Goal: Task Accomplishment & Management: Manage account settings

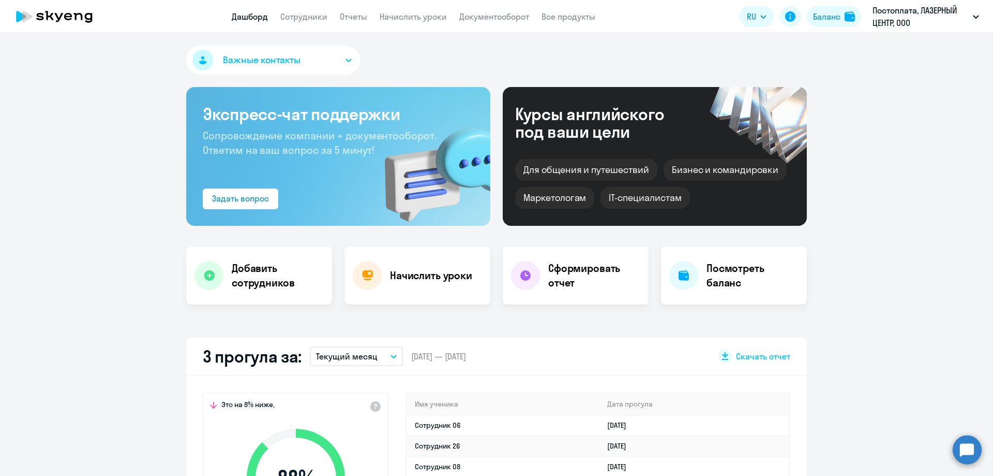
select select "30"
click at [415, 22] on app-menu-item-link "Начислить уроки" at bounding box center [413, 16] width 67 height 13
click at [414, 18] on link "Начислить уроки" at bounding box center [413, 16] width 67 height 10
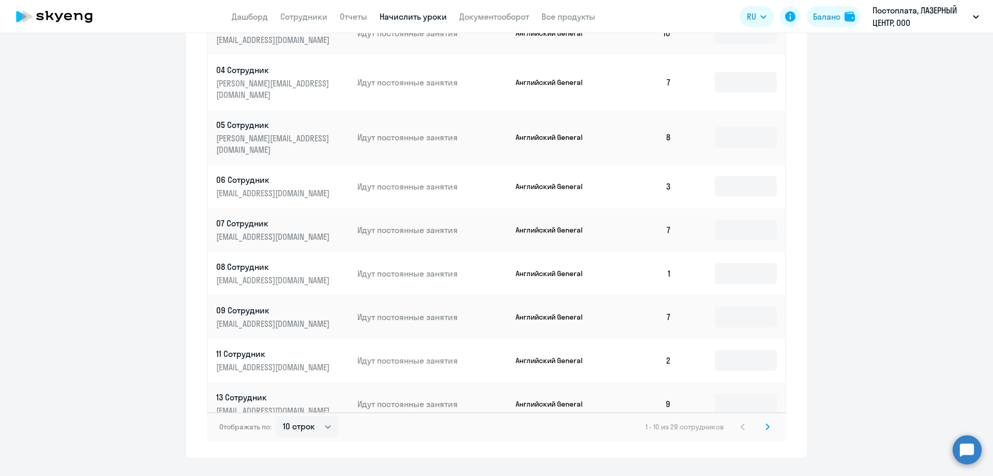
scroll to position [506, 0]
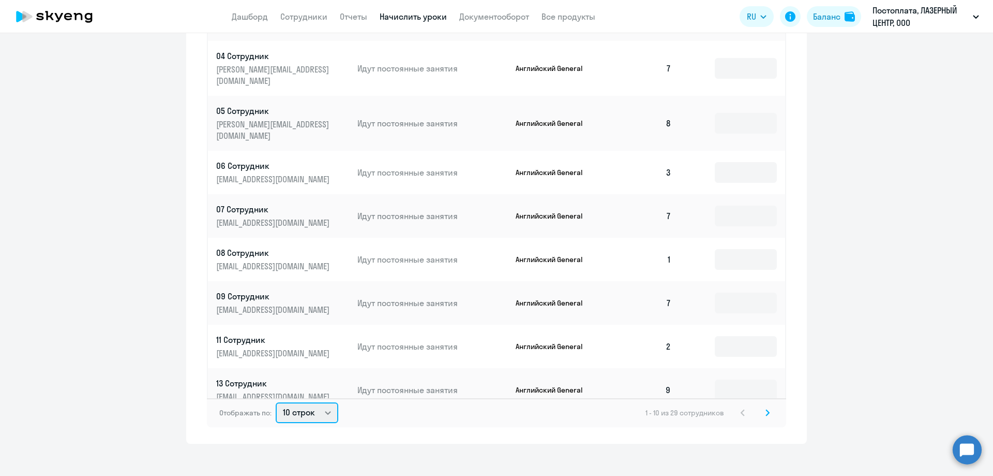
click at [308, 402] on select "10 строк 30 строк 50 строк" at bounding box center [307, 412] width 63 height 21
select select "30"
click at [276, 402] on select "10 строк 30 строк 50 строк" at bounding box center [307, 412] width 63 height 21
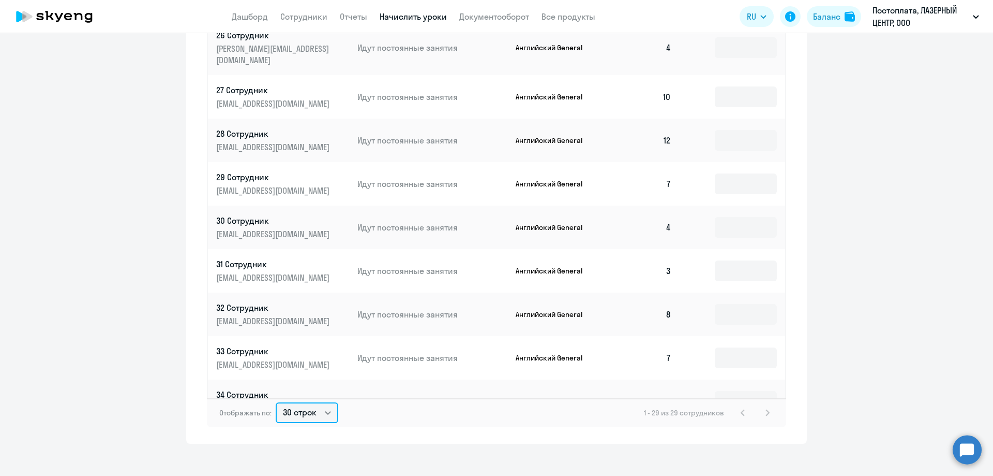
scroll to position [299, 0]
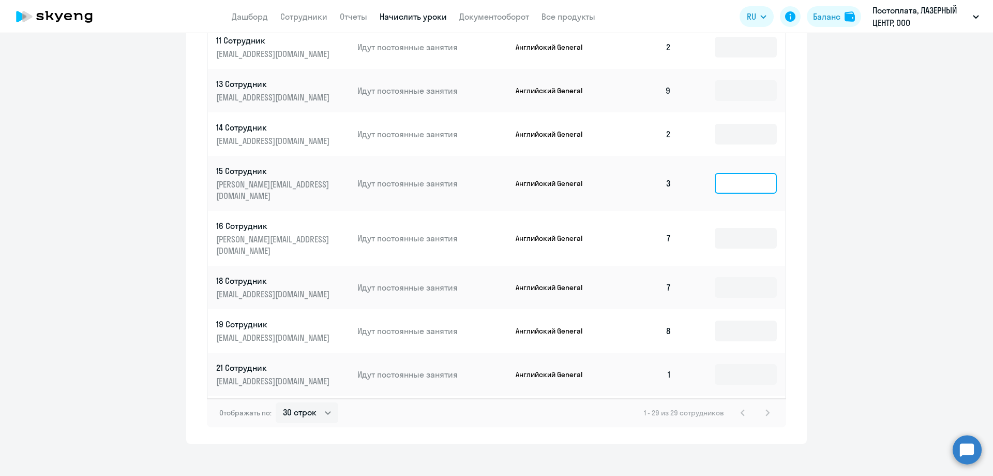
click at [715, 173] on input at bounding box center [746, 183] width 62 height 21
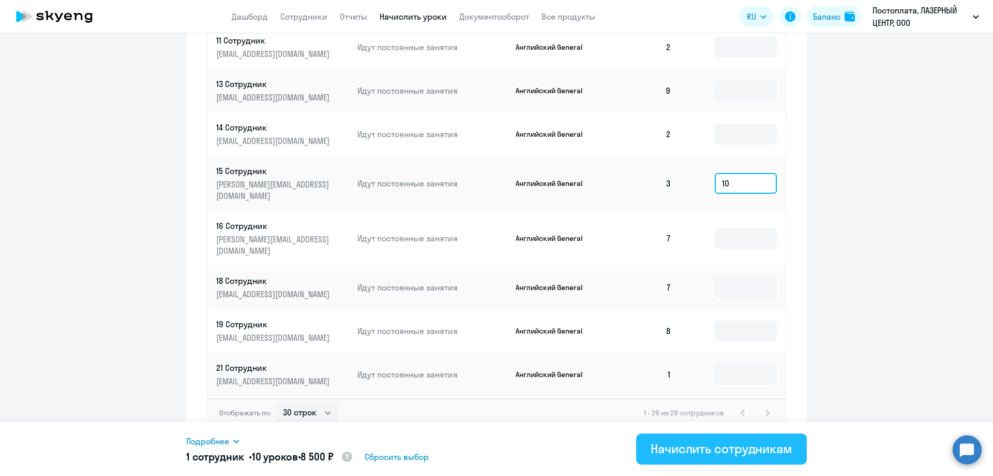
type input "10"
click at [708, 461] on button "Начислить сотрудникам" at bounding box center [721, 448] width 171 height 31
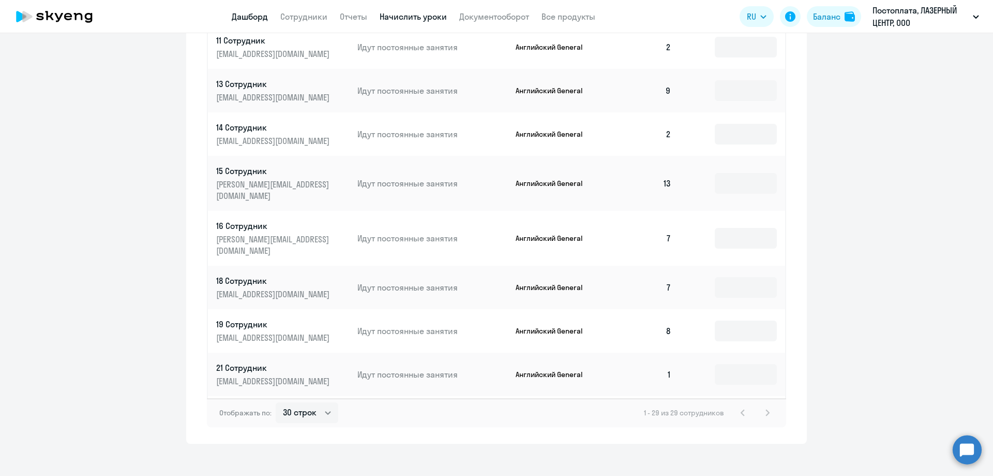
click at [266, 20] on link "Дашборд" at bounding box center [250, 16] width 36 height 10
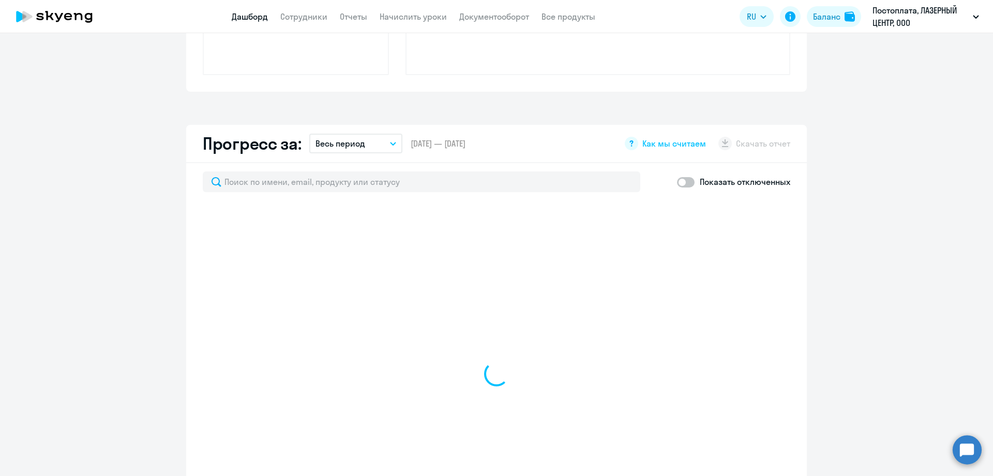
scroll to position [578, 0]
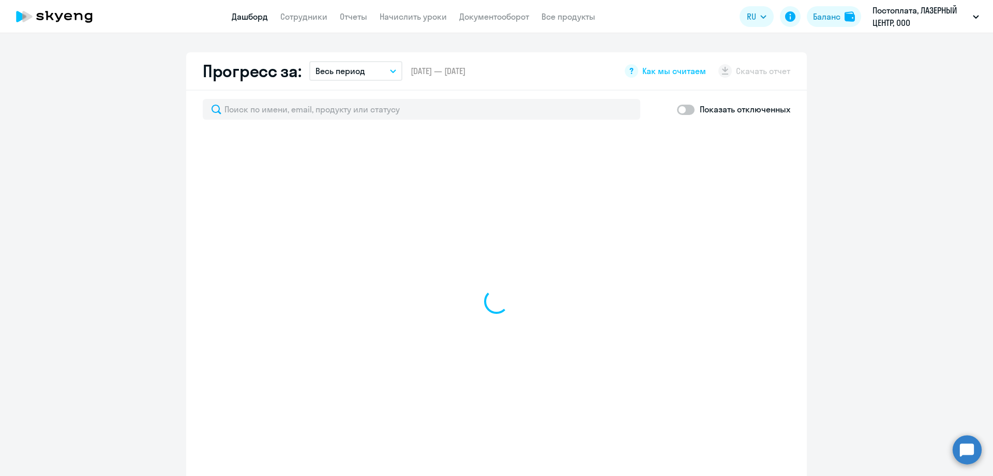
select select "30"
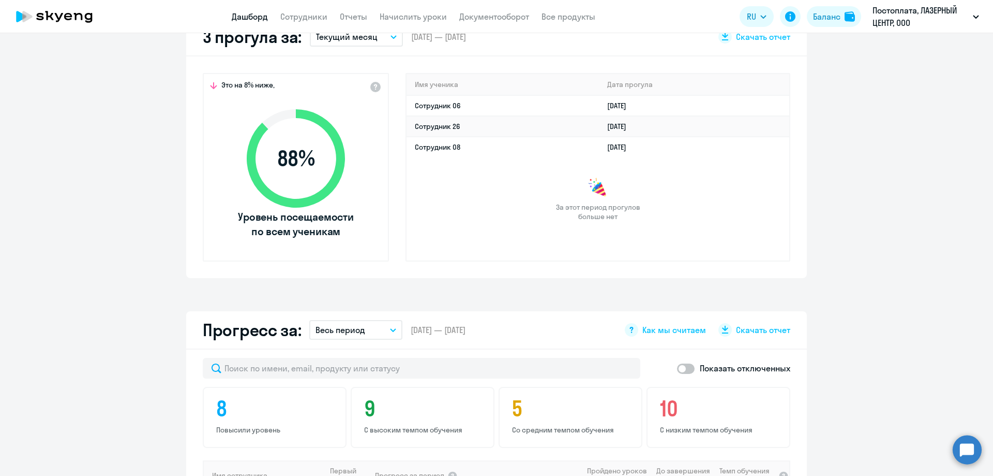
scroll to position [216, 0]
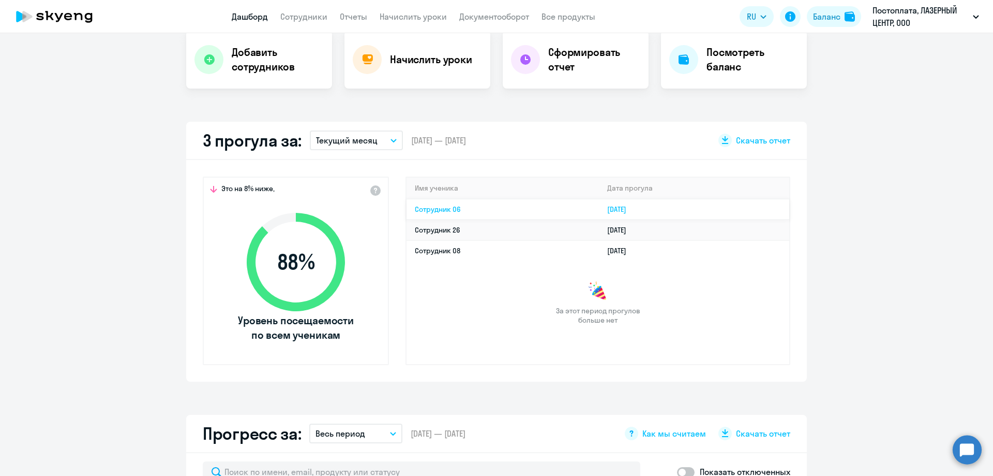
click at [443, 207] on link "Сотрудник 06" at bounding box center [438, 208] width 46 height 9
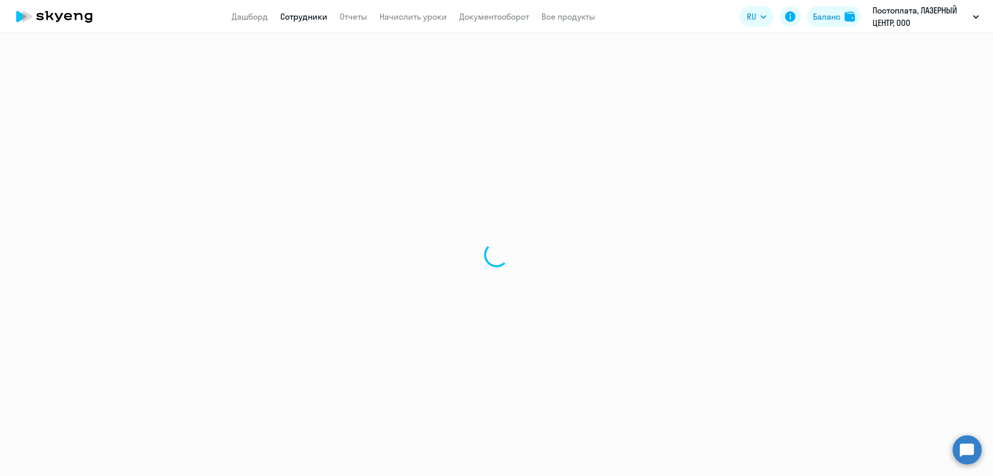
select select "english"
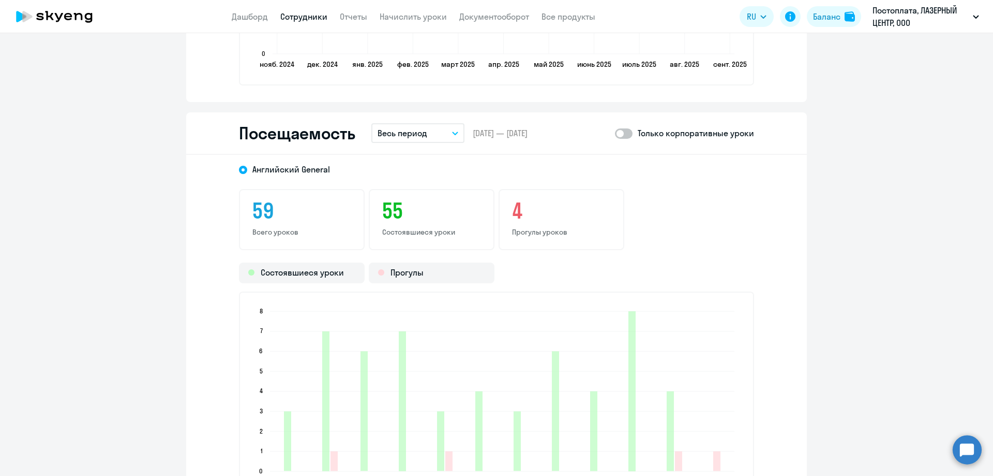
scroll to position [1294, 0]
